Goal: Check status

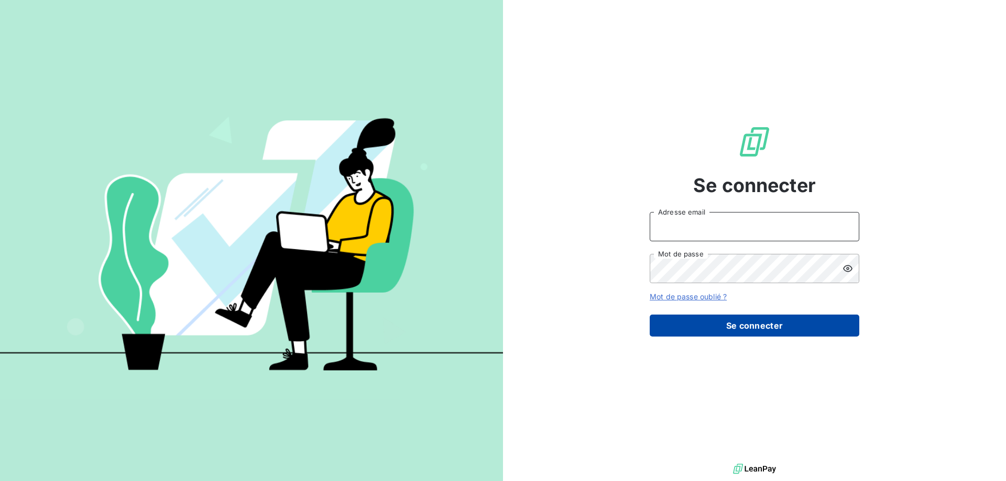
type input "[EMAIL_ADDRESS][DOMAIN_NAME]"
click at [717, 325] on button "Se connecter" at bounding box center [755, 326] width 210 height 22
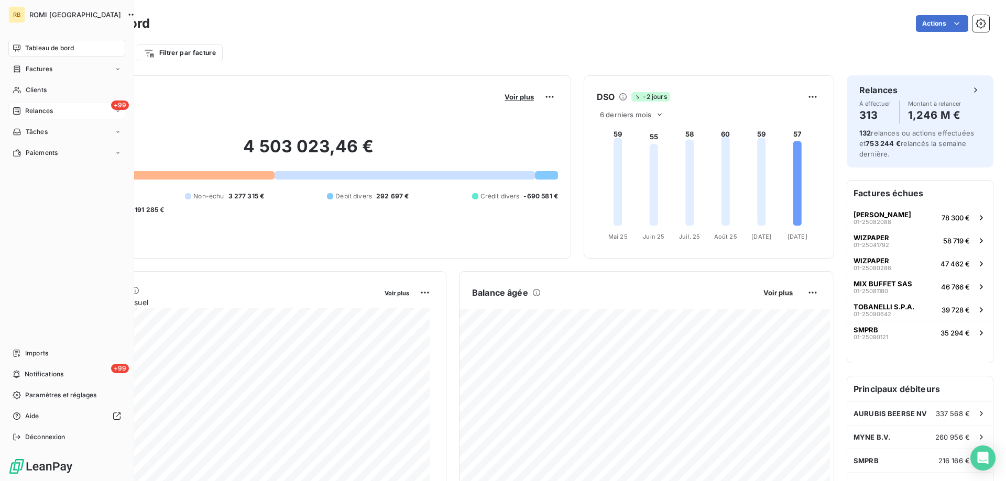
click at [26, 115] on span "Relances" at bounding box center [39, 110] width 28 height 9
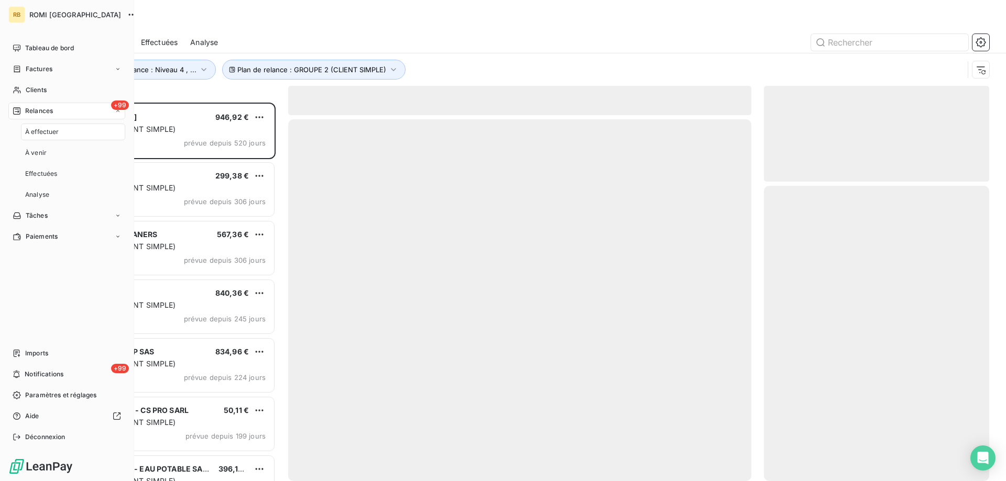
scroll to position [371, 217]
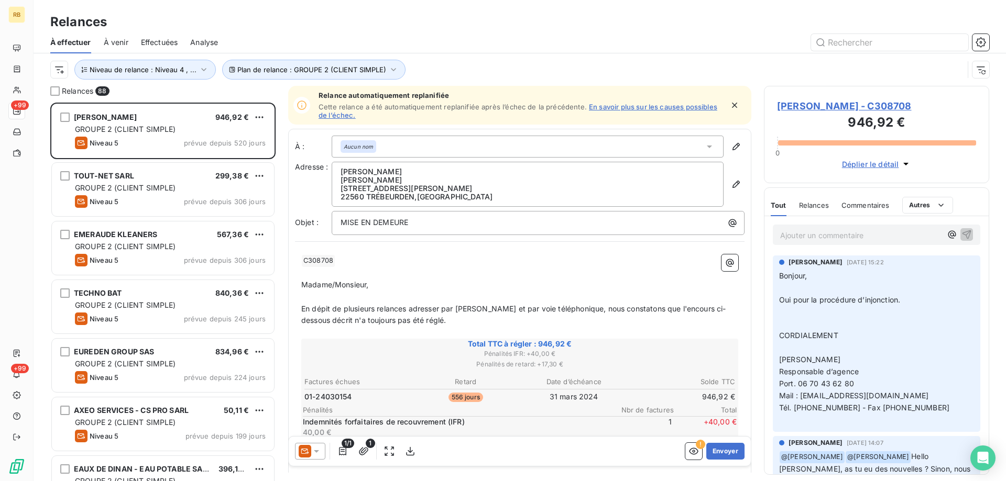
click at [522, 13] on div "Relances" at bounding box center [520, 22] width 972 height 19
